Goal: Information Seeking & Learning: Learn about a topic

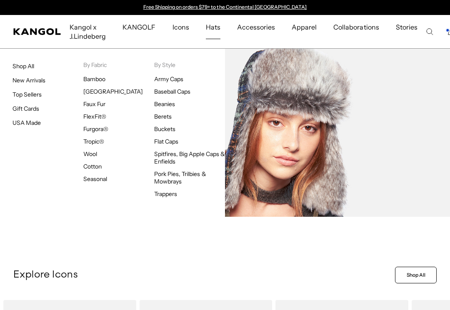
scroll to position [0, 172]
click at [170, 194] on link "Trappers" at bounding box center [165, 193] width 23 height 7
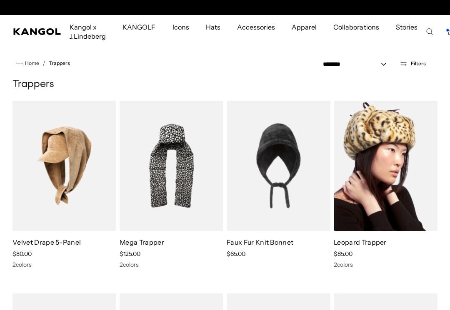
scroll to position [0, 172]
click at [366, 162] on img at bounding box center [386, 166] width 104 height 130
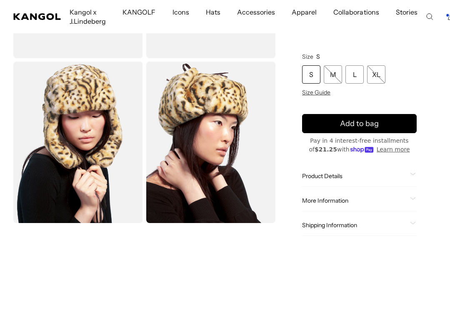
click at [412, 176] on span at bounding box center [413, 176] width 7 height 7
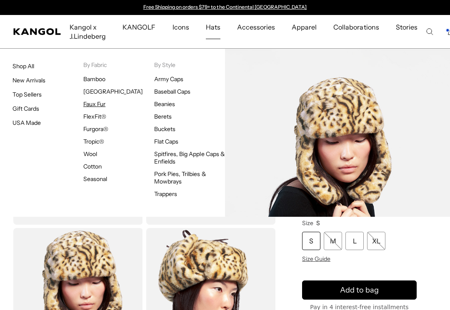
click at [103, 103] on link "Faux Fur" at bounding box center [94, 103] width 22 height 7
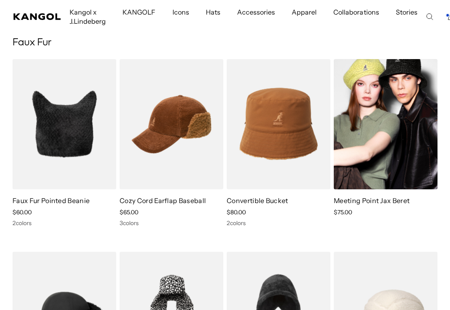
click at [392, 160] on img at bounding box center [386, 124] width 104 height 130
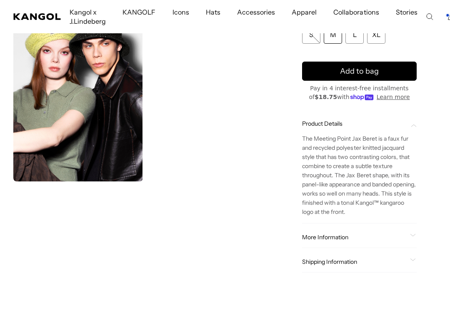
scroll to position [0, 172]
click at [408, 238] on div "More Information" at bounding box center [359, 237] width 115 height 7
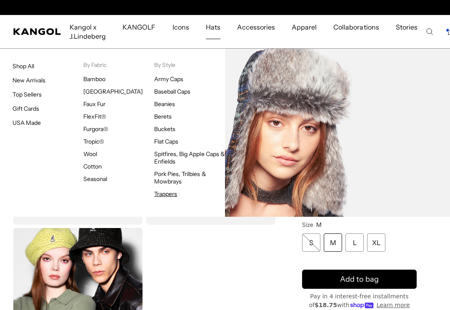
scroll to position [0, 0]
click at [167, 194] on link "Trappers" at bounding box center [165, 193] width 23 height 7
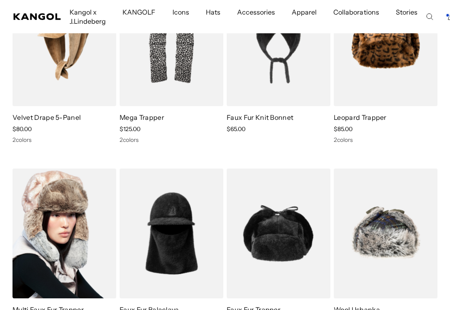
click at [49, 245] on img at bounding box center [64, 234] width 104 height 130
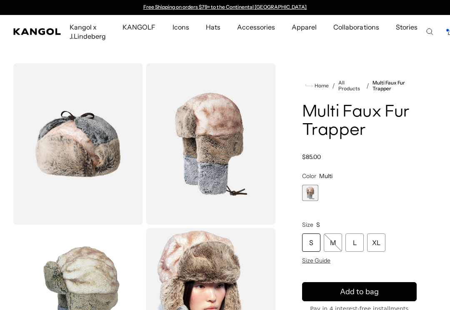
scroll to position [208, 0]
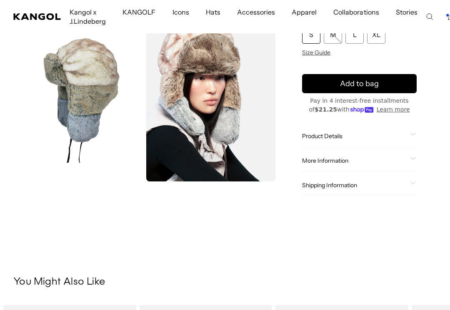
click at [366, 165] on div "More Information Style ID K4262ST Shape Trapper Fabrication Nylon Material 100%…" at bounding box center [359, 160] width 115 height 21
click at [412, 159] on icon at bounding box center [413, 158] width 6 height 3
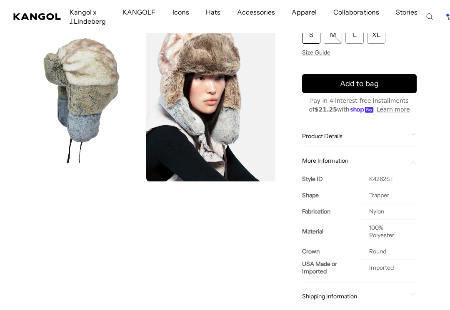
scroll to position [0, 0]
click at [411, 134] on icon at bounding box center [412, 134] width 5 height 2
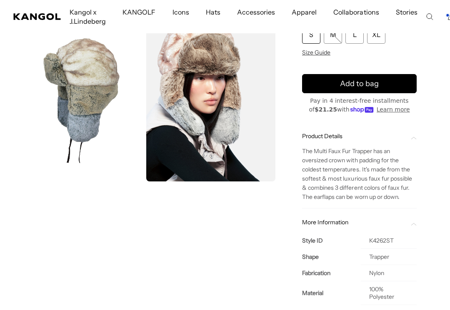
click at [414, 138] on icon at bounding box center [414, 138] width 6 height 3
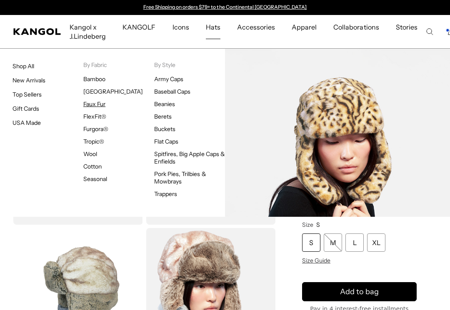
click at [100, 103] on link "Faux Fur" at bounding box center [94, 103] width 22 height 7
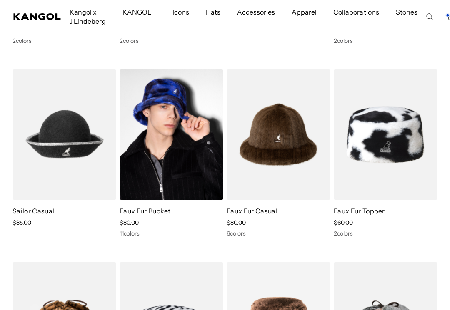
scroll to position [0, 172]
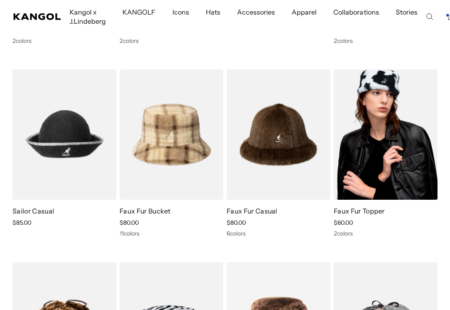
click at [385, 160] on img at bounding box center [386, 135] width 104 height 130
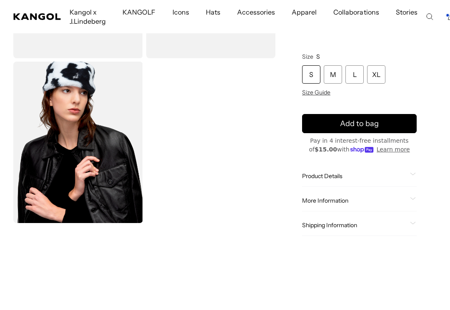
click at [413, 174] on icon at bounding box center [413, 174] width 6 height 3
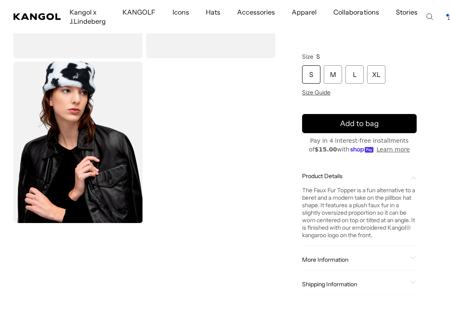
click at [371, 259] on span "More Information" at bounding box center [354, 259] width 105 height 7
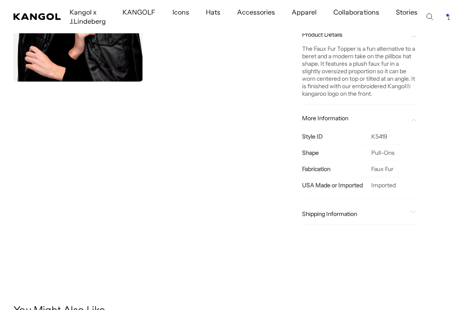
scroll to position [333, 0]
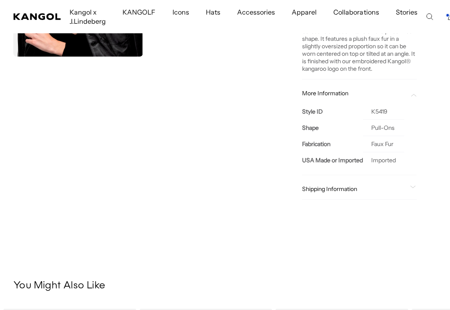
click at [375, 192] on span "Shipping Information" at bounding box center [354, 188] width 105 height 7
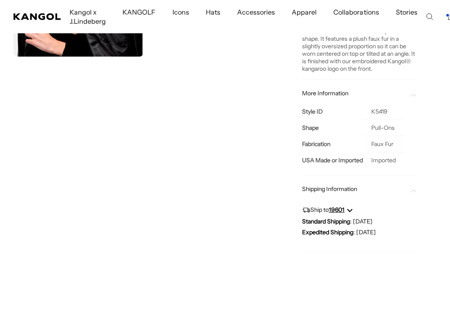
scroll to position [0, 172]
click at [375, 192] on span "Shipping Information" at bounding box center [354, 188] width 105 height 7
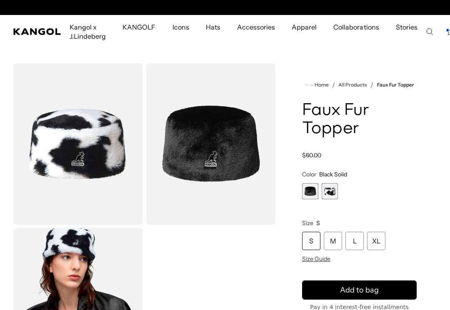
scroll to position [0, 172]
